Goal: Browse casually

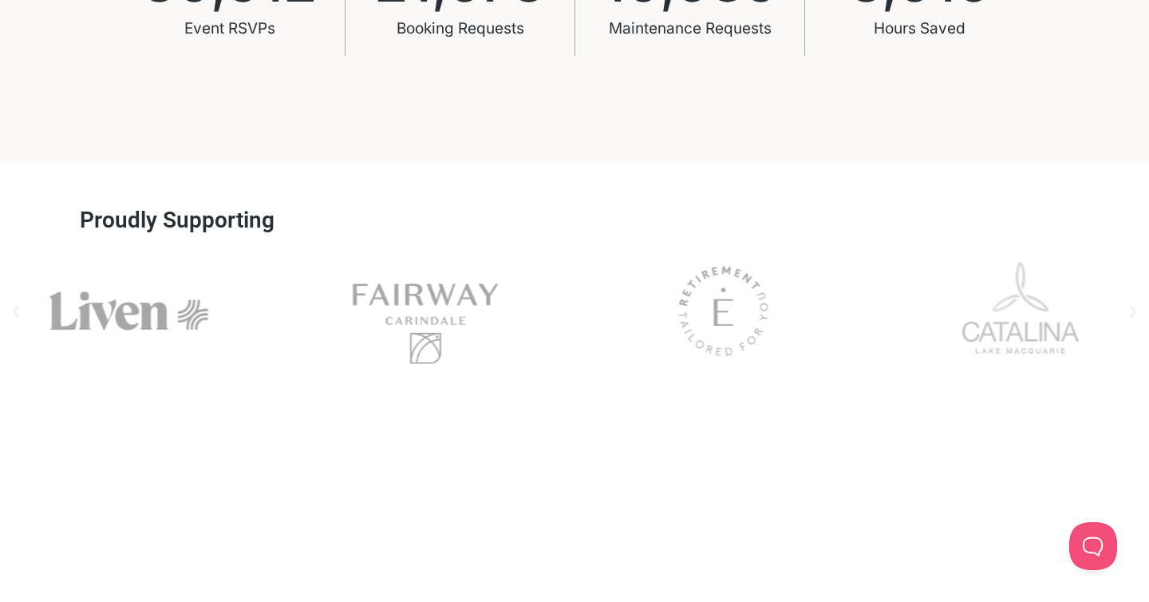
scroll to position [1276, 0]
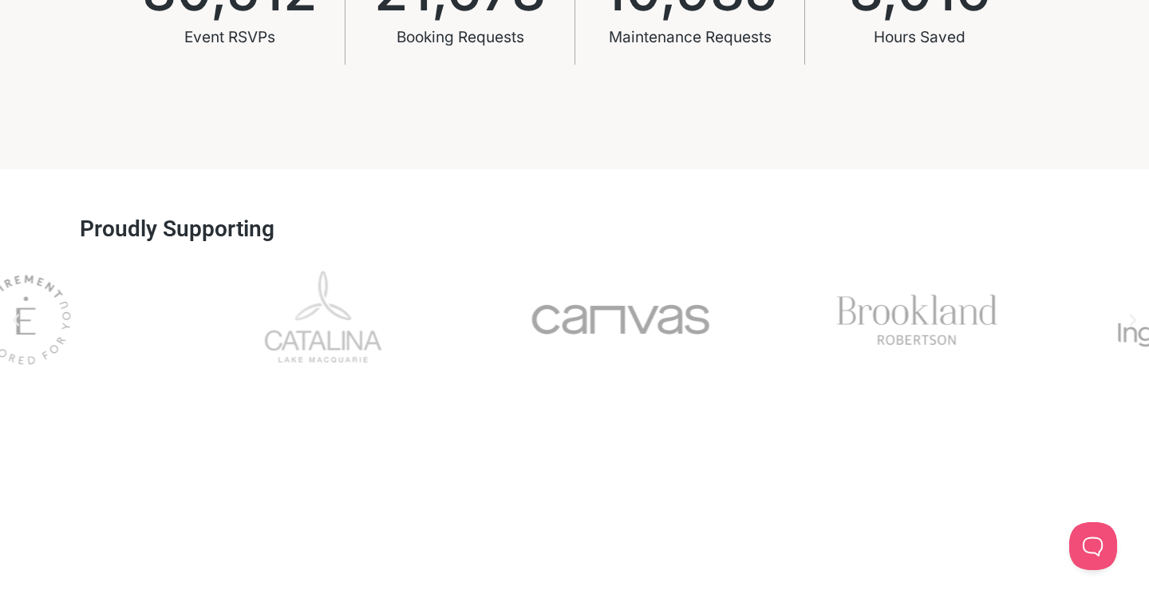
click at [6, 307] on div "Esp" at bounding box center [26, 319] width 258 height 128
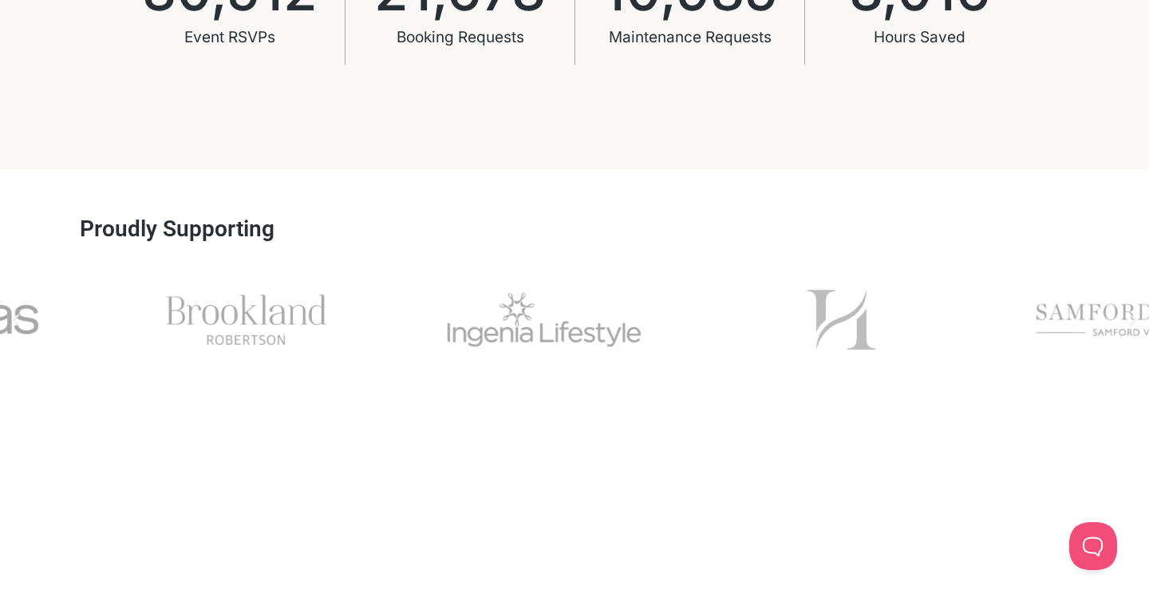
click at [182, 292] on div "Brookland" at bounding box center [247, 319] width 258 height 128
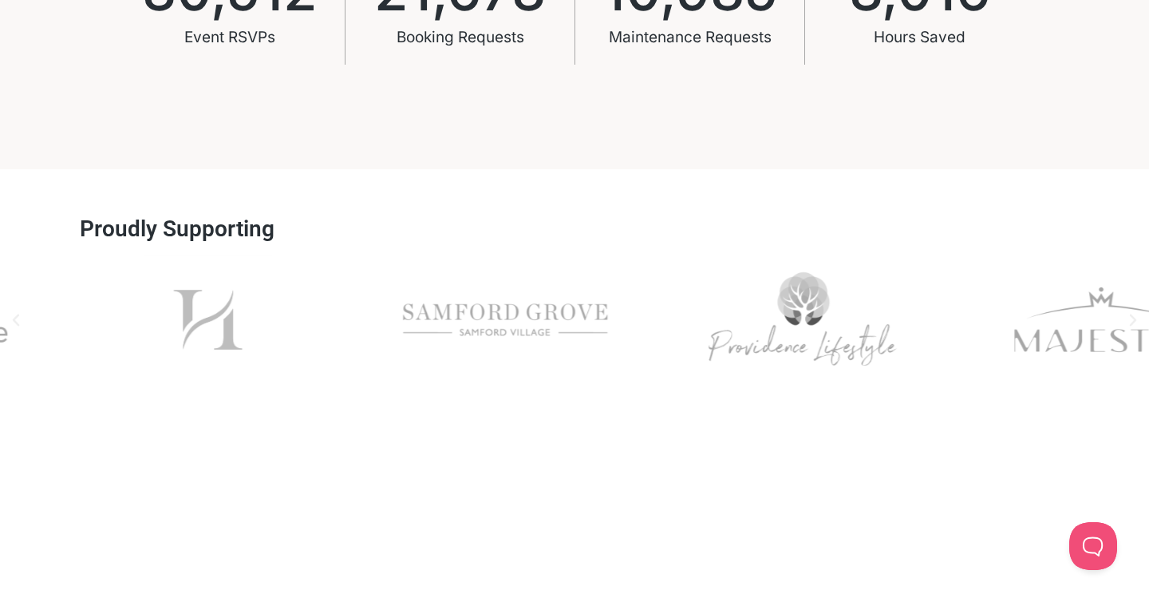
click at [207, 298] on div "Picture1" at bounding box center [208, 319] width 258 height 128
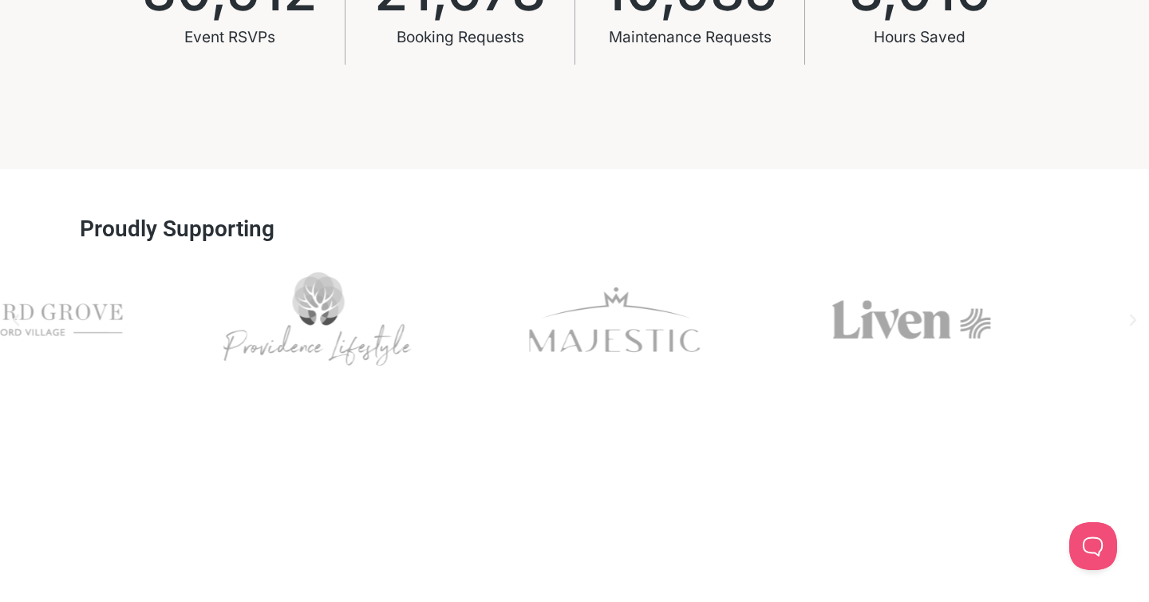
click at [182, 302] on div "Slides" at bounding box center [574, 319] width 1149 height 128
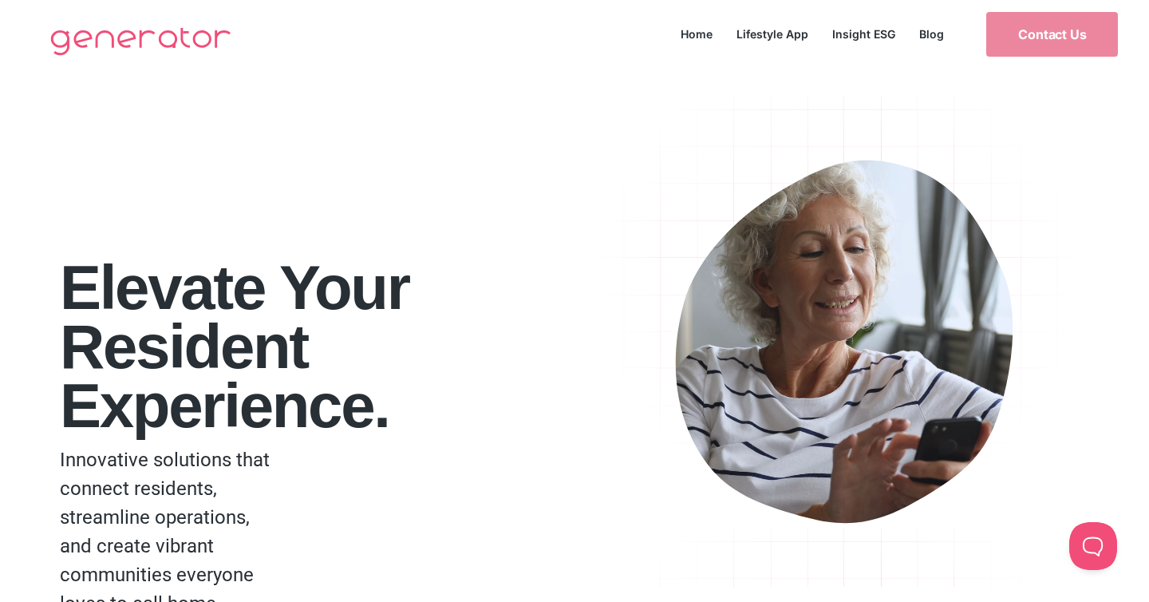
scroll to position [0, 0]
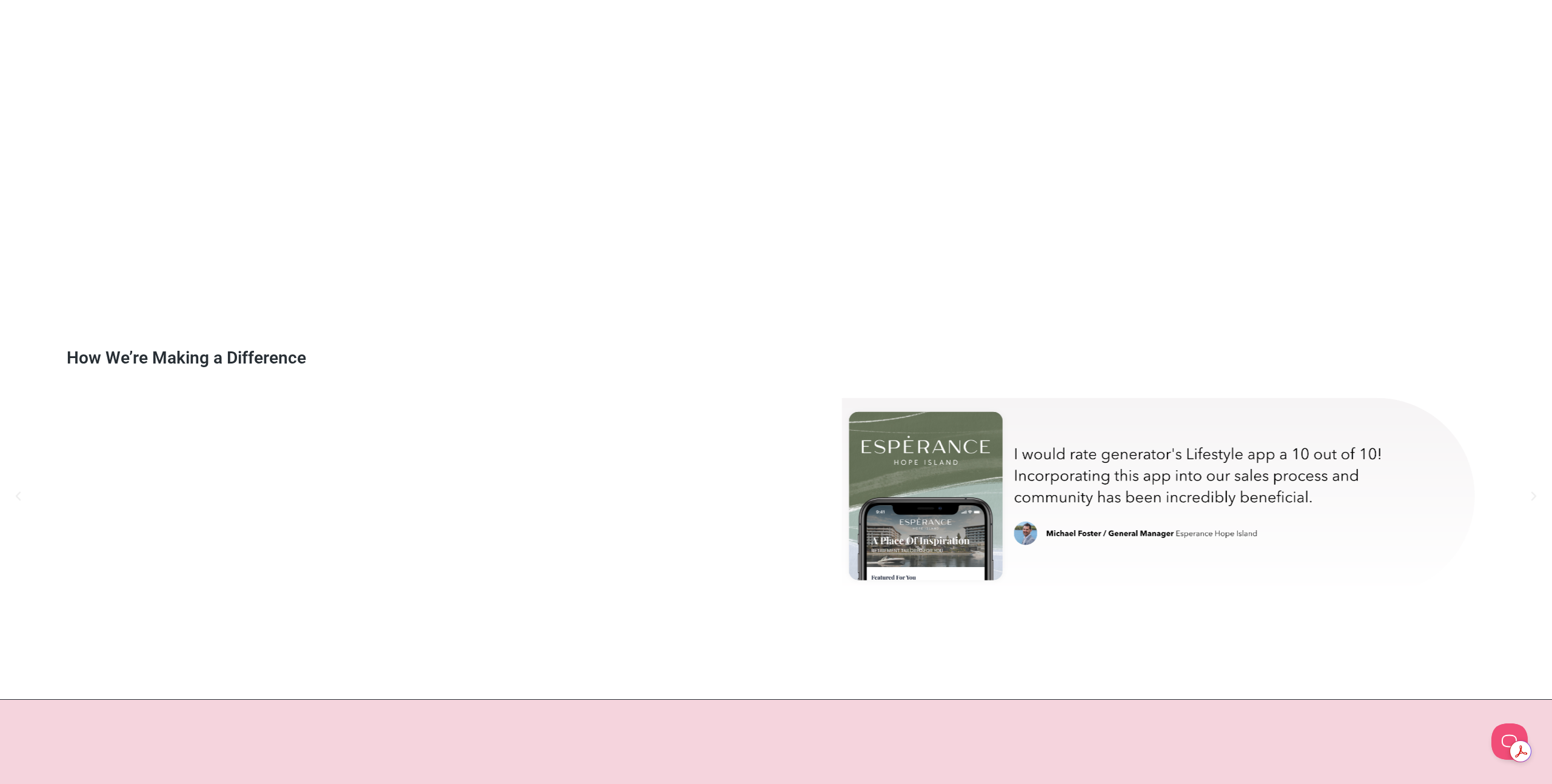
scroll to position [7556, 0]
